Goal: Information Seeking & Learning: Learn about a topic

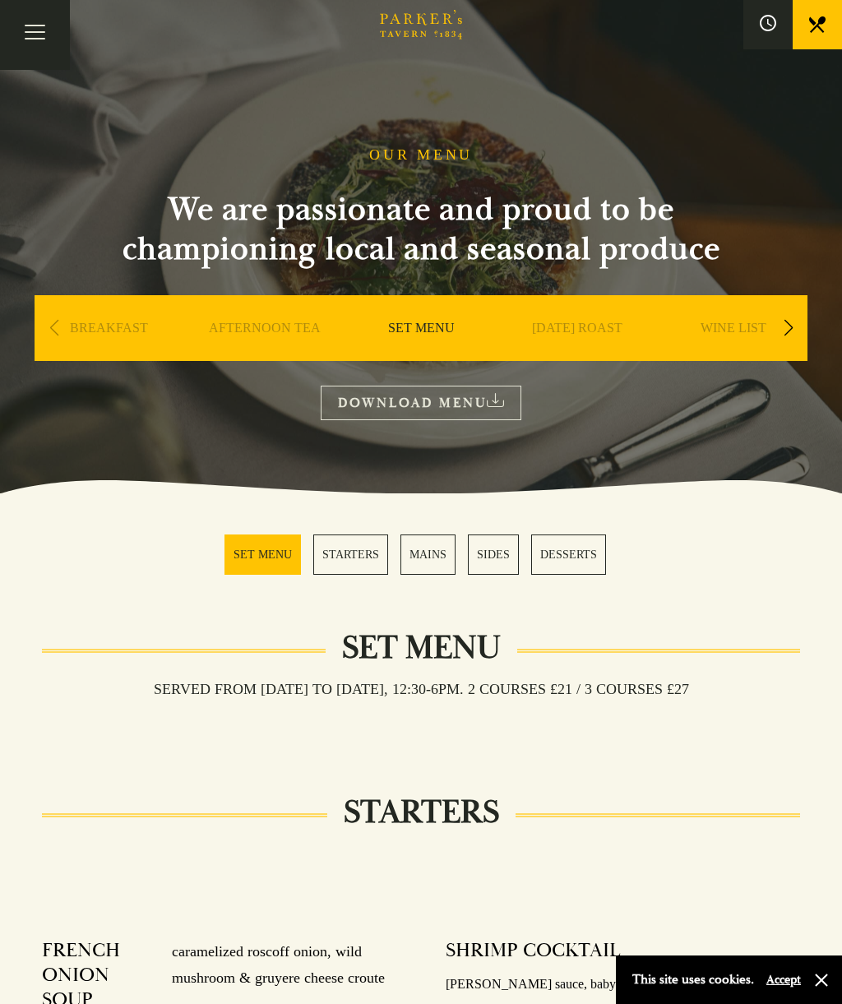
click at [429, 553] on link "MAINS" at bounding box center [427, 554] width 55 height 40
click at [52, 335] on div "Previous slide" at bounding box center [54, 328] width 22 height 36
click at [259, 326] on link "AFTERNOON TEA" at bounding box center [265, 353] width 112 height 66
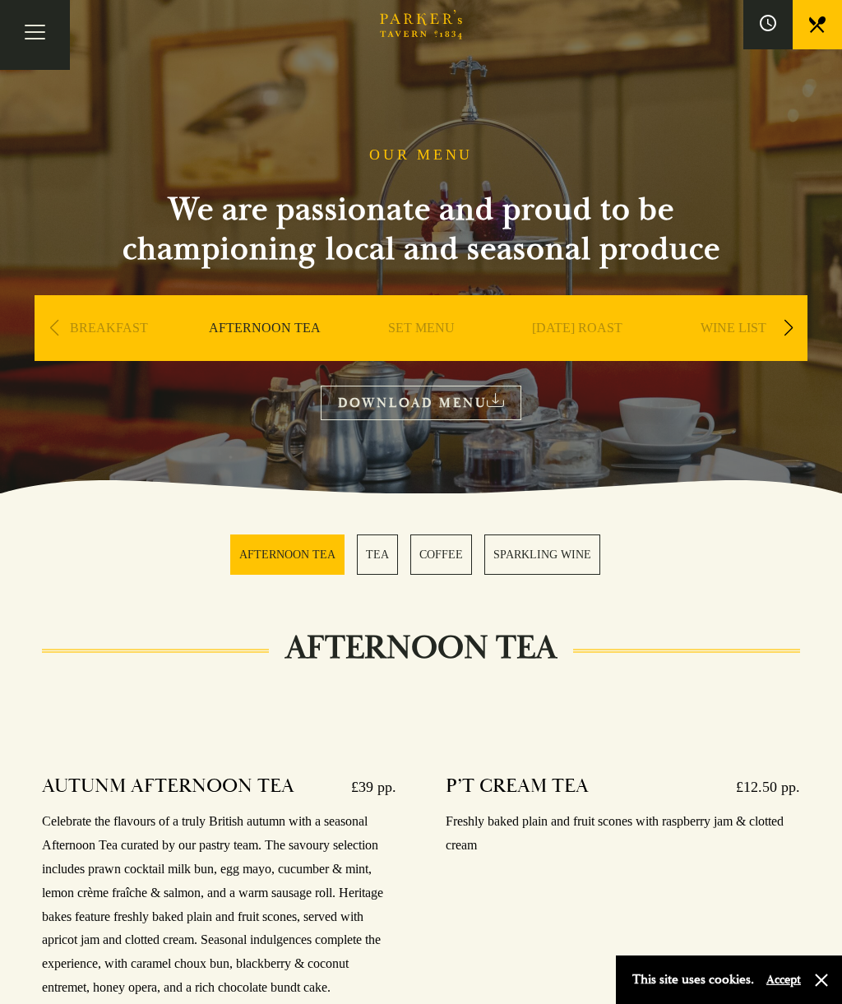
click at [62, 330] on div "Previous slide" at bounding box center [54, 328] width 22 height 36
click at [764, 326] on link "WINE LIST" at bounding box center [733, 353] width 66 height 66
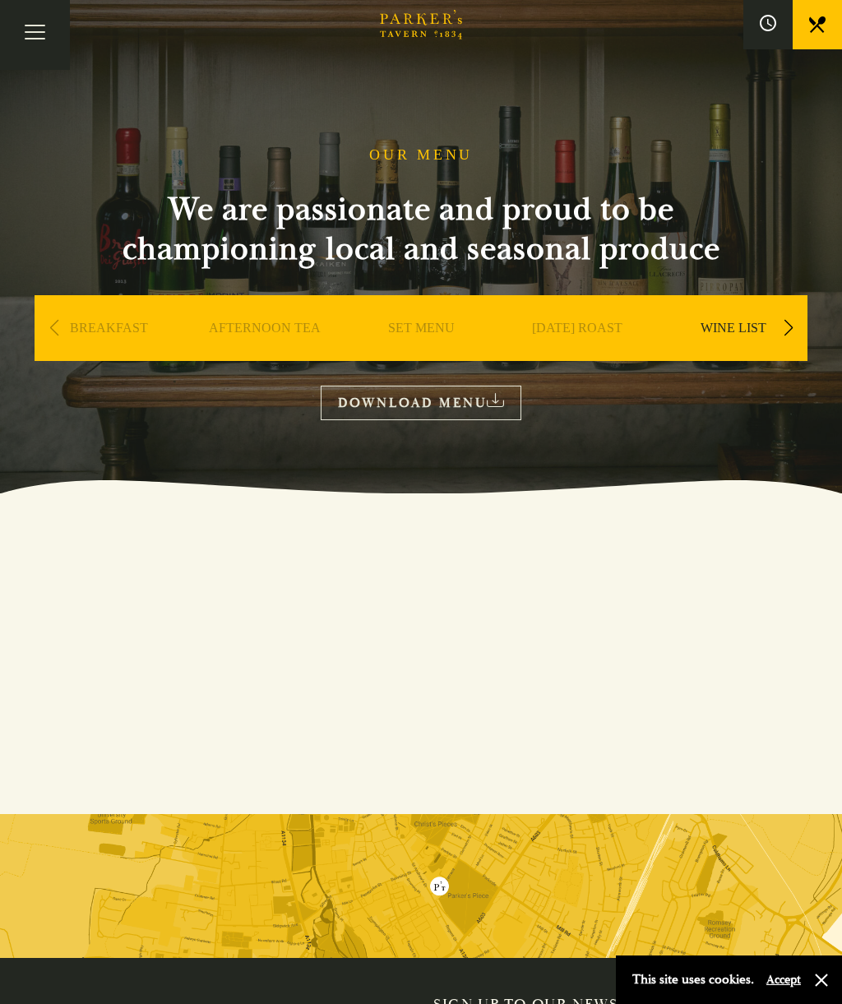
click at [584, 325] on link "[DATE] ROAST" at bounding box center [577, 353] width 90 height 66
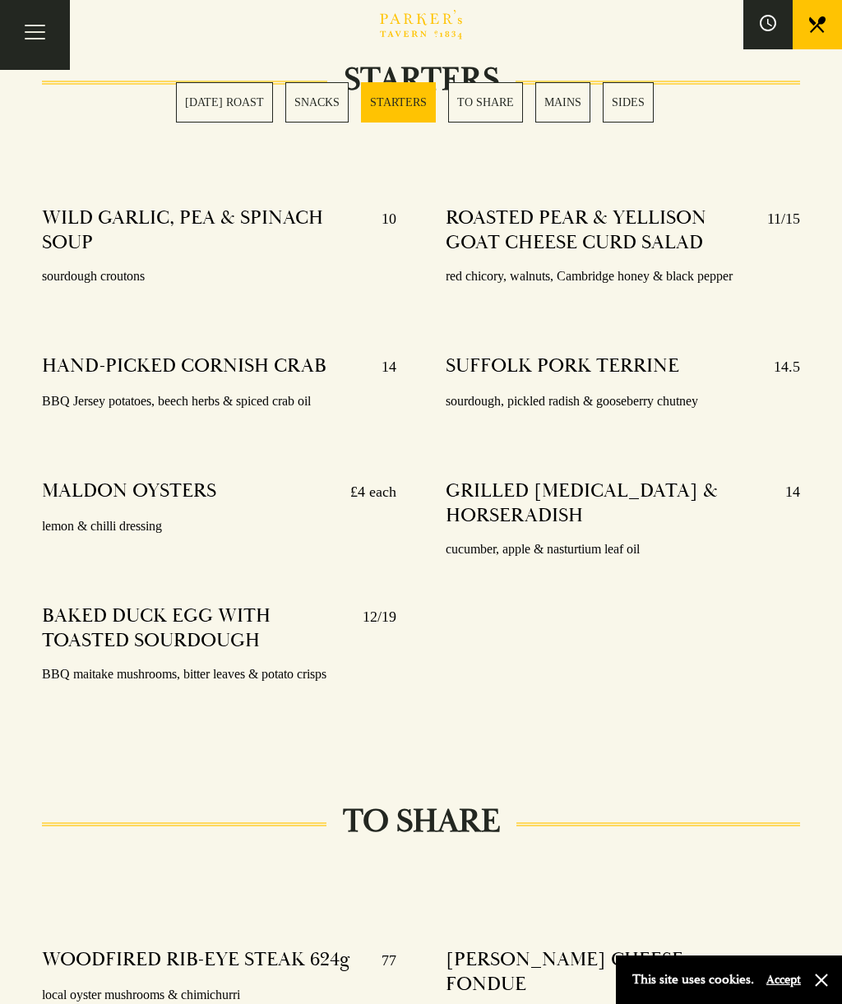
scroll to position [1692, 0]
click at [578, 105] on link "MAINS" at bounding box center [562, 102] width 55 height 40
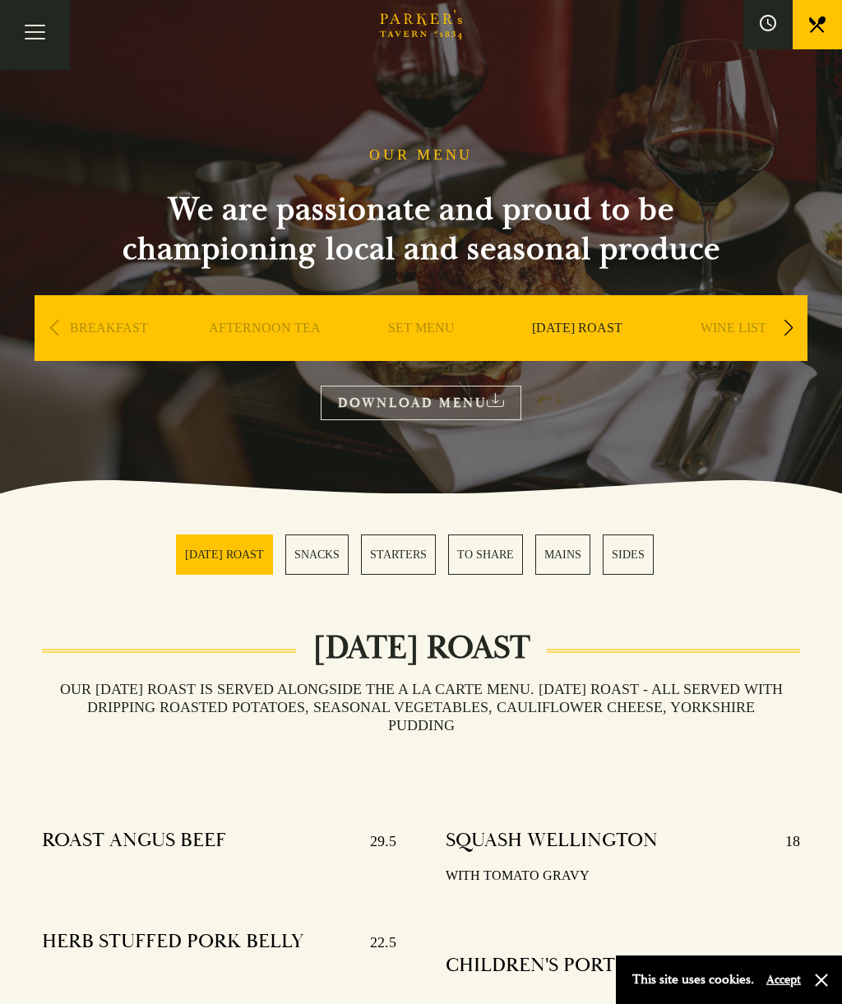
click at [422, 320] on link "SET MENU" at bounding box center [421, 353] width 67 height 66
